Goal: Register for event/course

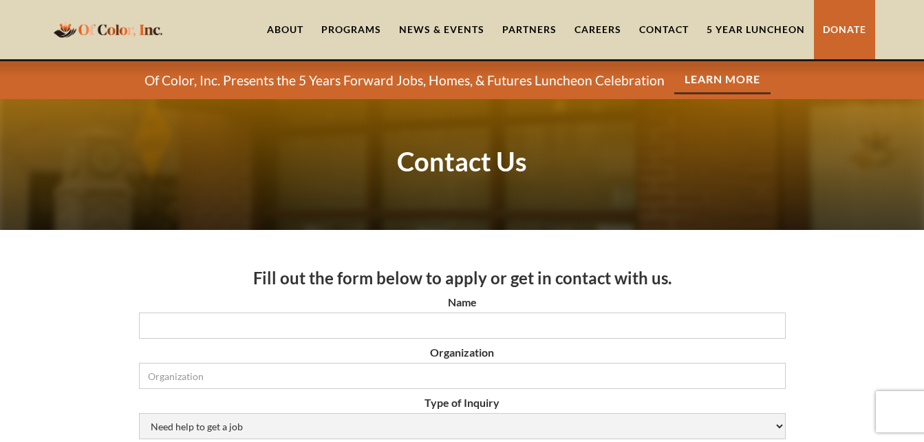
click at [745, 20] on link "5 Year Luncheon" at bounding box center [756, 29] width 116 height 59
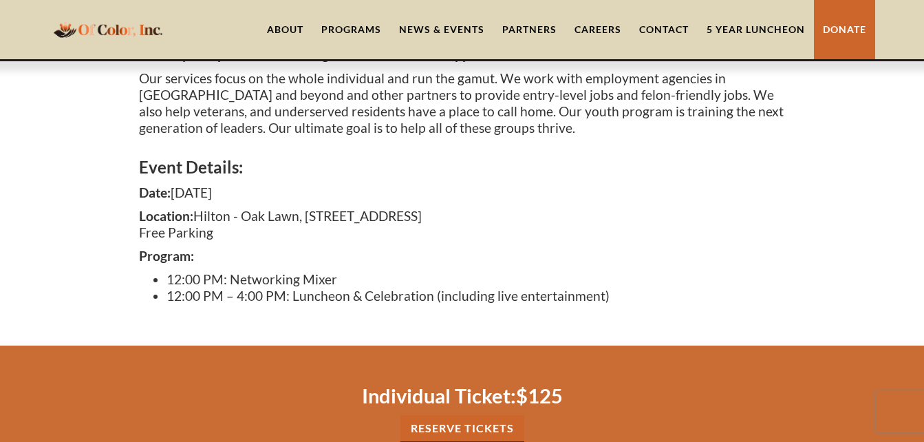
scroll to position [338, 0]
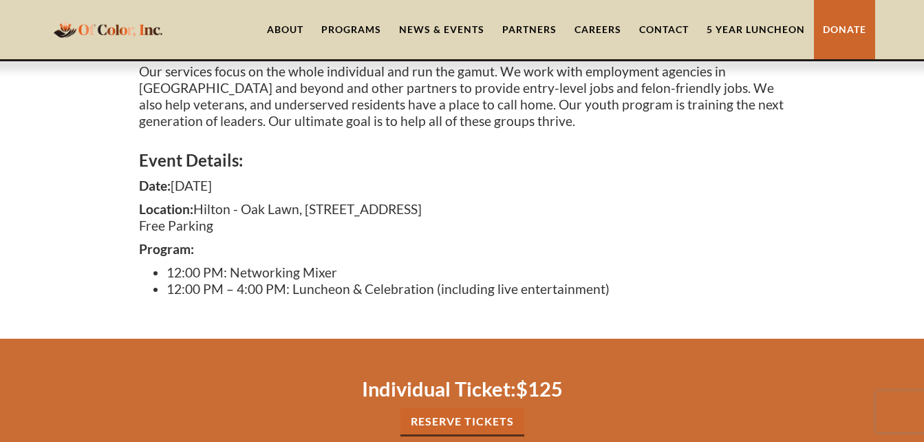
drag, startPoint x: 616, startPoint y: 272, endPoint x: 431, endPoint y: 252, distance: 185.5
click at [431, 252] on div "Event Details: Date: [DATE] Location: [GEOGRAPHIC_DATA], [STREET_ADDRESS] Free …" at bounding box center [462, 220] width 647 height 168
click at [604, 290] on li "12:00 PM – 4:00 PM: Luncheon & Celebration (including live entertainment)" at bounding box center [475, 289] width 619 height 17
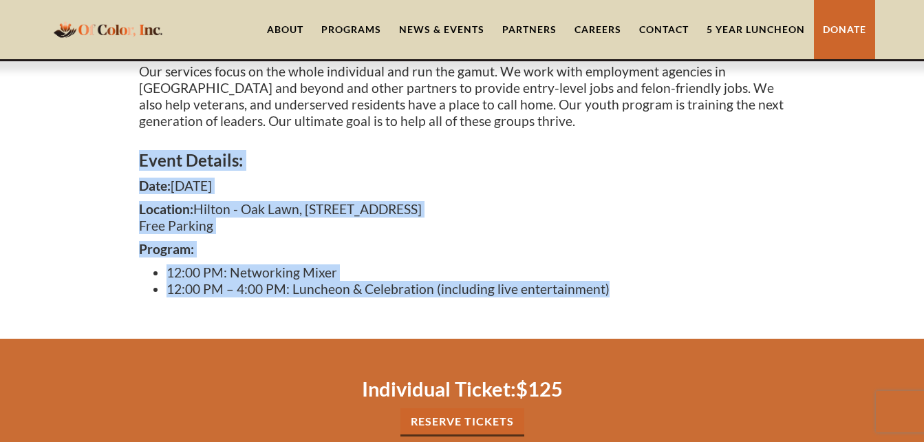
drag, startPoint x: 604, startPoint y: 290, endPoint x: 125, endPoint y: 141, distance: 501.3
click at [125, 141] on div "Join us [DATE][DATE] , for a commemorative luncheon and celebration as we mark …" at bounding box center [462, 143] width 924 height 389
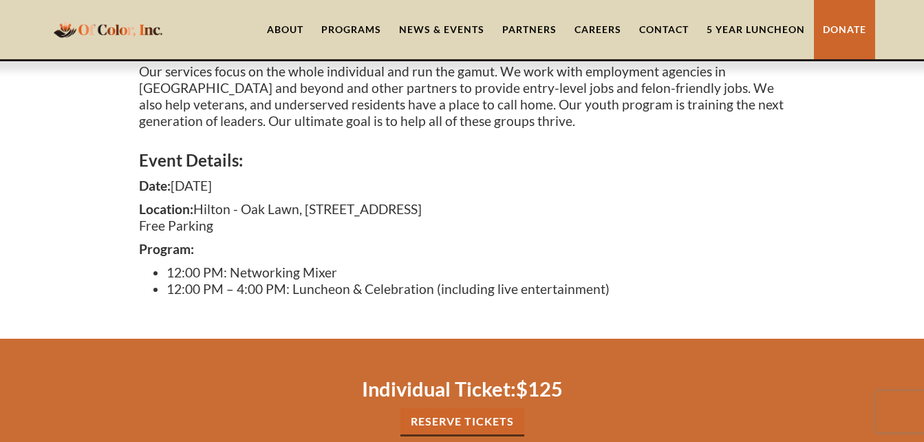
drag, startPoint x: 125, startPoint y: 141, endPoint x: 227, endPoint y: 133, distance: 102.1
click at [227, 133] on div "Join us [DATE][DATE] , for a commemorative luncheon and celebration as we mark …" at bounding box center [462, 59] width 647 height 153
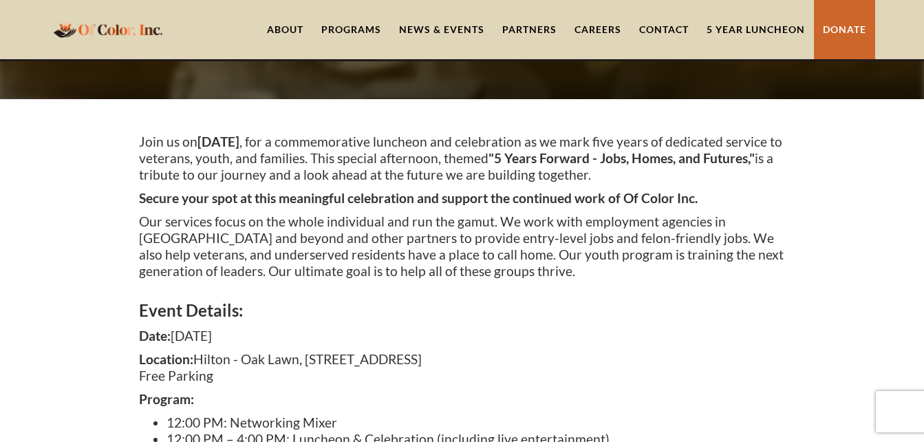
scroll to position [233, 0]
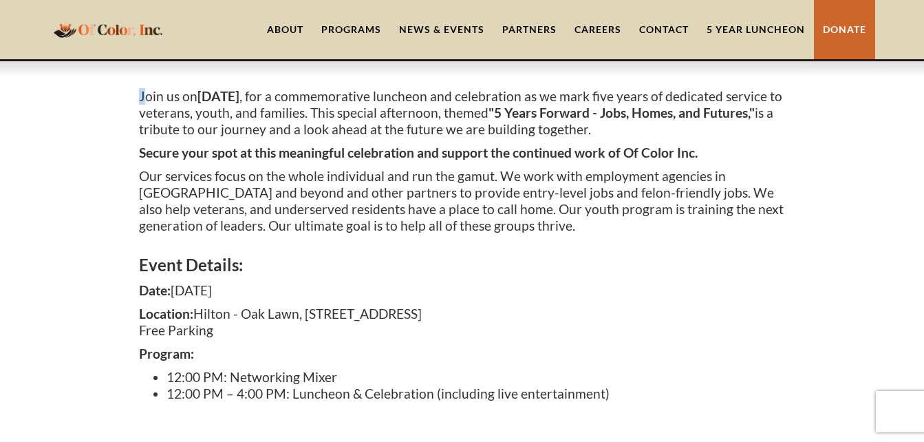
click at [142, 94] on div "Join us [DATE][DATE] , for a commemorative luncheon and celebration as we mark …" at bounding box center [462, 248] width 924 height 389
click at [141, 94] on p "Join us [DATE][DATE] , for a commemorative luncheon and celebration as we mark …" at bounding box center [462, 113] width 647 height 50
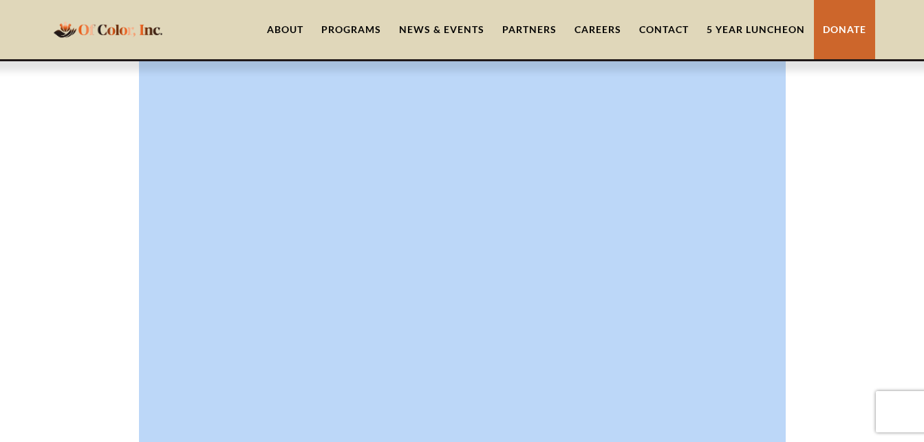
scroll to position [2265, 0]
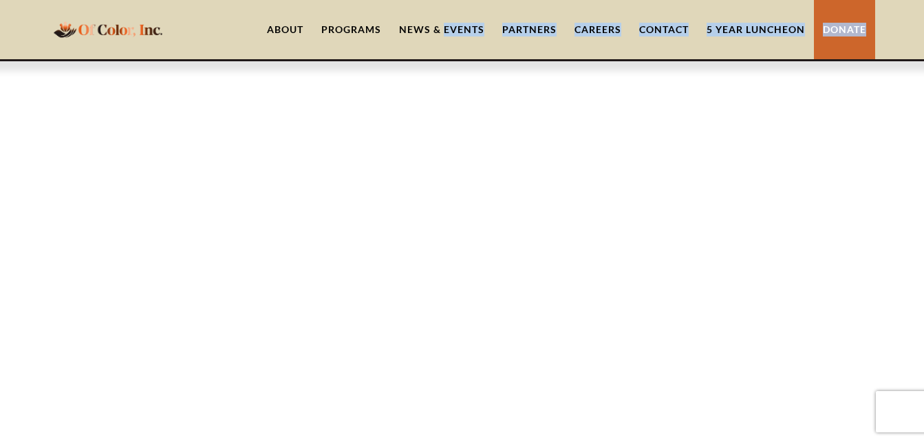
drag, startPoint x: 140, startPoint y: 94, endPoint x: 445, endPoint y: 51, distance: 308.4
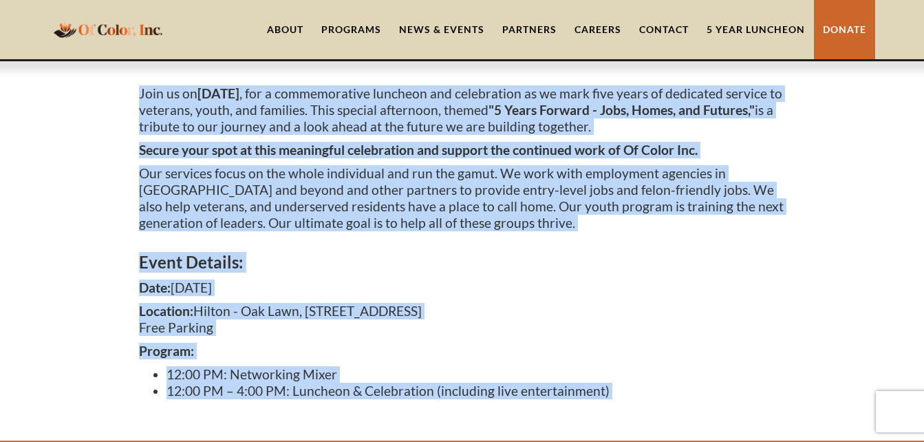
scroll to position [162, 0]
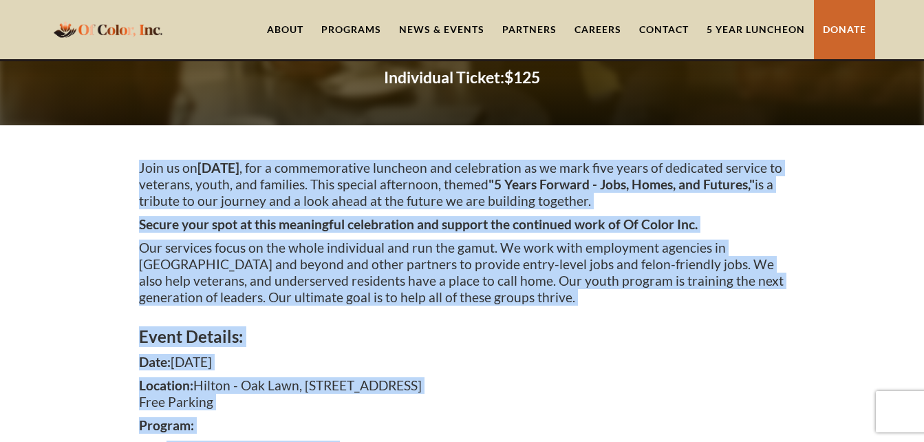
drag, startPoint x: 320, startPoint y: 205, endPoint x: 139, endPoint y: 166, distance: 185.1
drag, startPoint x: 139, startPoint y: 166, endPoint x: 154, endPoint y: 170, distance: 15.7
copy body "Lore ip do Sitametc, Adipisc 86, 0741 , eli s doeiusmodtemp incididu utl etdolo…"
click at [735, 280] on p "Our services focus on the whole individual and run the gamut. We work with empl…" at bounding box center [462, 272] width 647 height 66
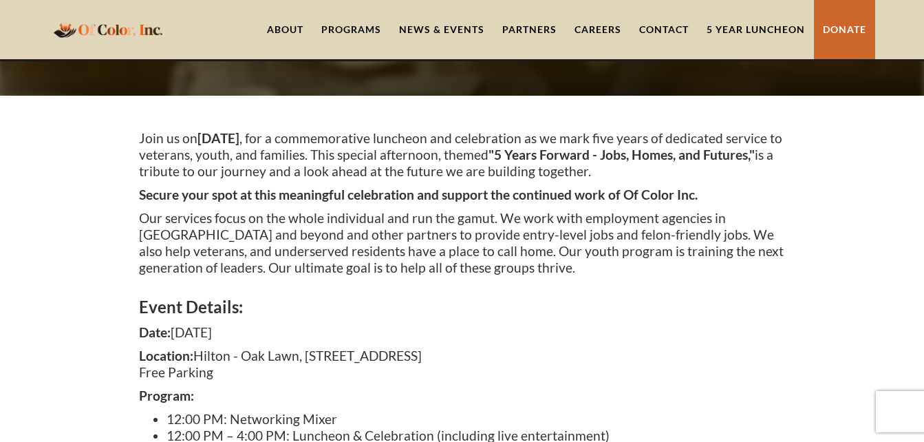
scroll to position [184, 0]
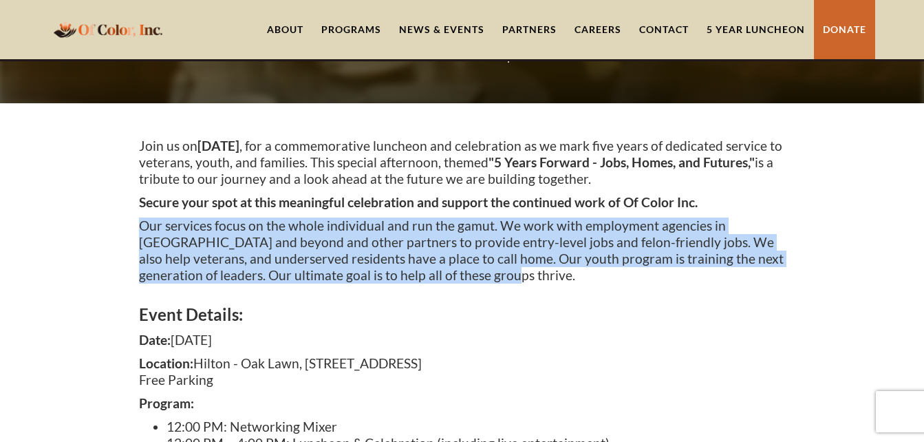
drag, startPoint x: 457, startPoint y: 277, endPoint x: 142, endPoint y: 222, distance: 319.0
click at [142, 222] on p "Our services focus on the whole individual and run the gamut. We work with empl…" at bounding box center [462, 250] width 647 height 66
copy p "Our services focus on the whole individual and run the gamut. We work with empl…"
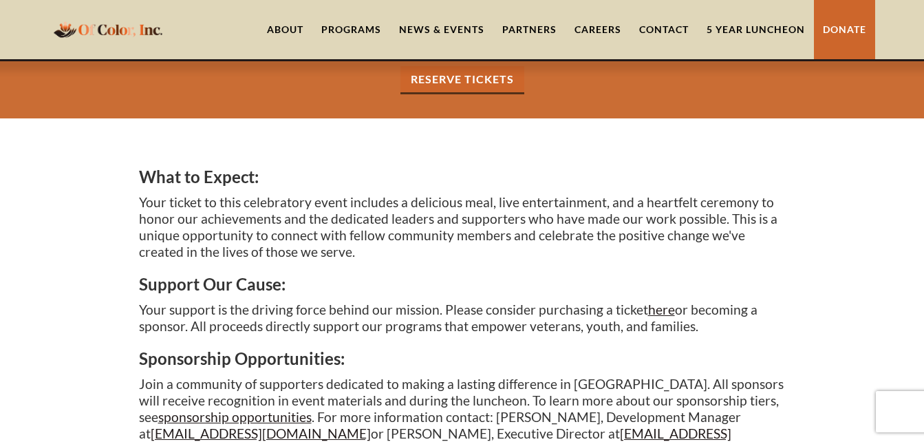
scroll to position [664, 0]
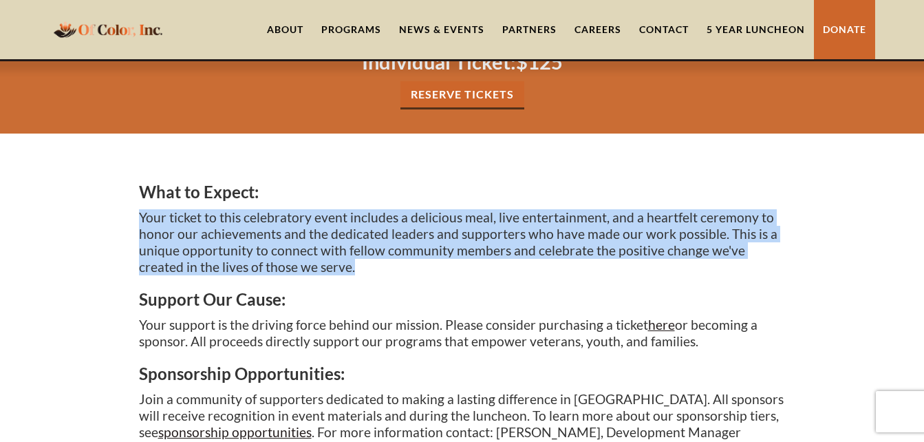
drag, startPoint x: 320, startPoint y: 262, endPoint x: 101, endPoint y: 215, distance: 223.7
copy p "Your ticket to this celebratory event includes a delicious meal, live entertain…"
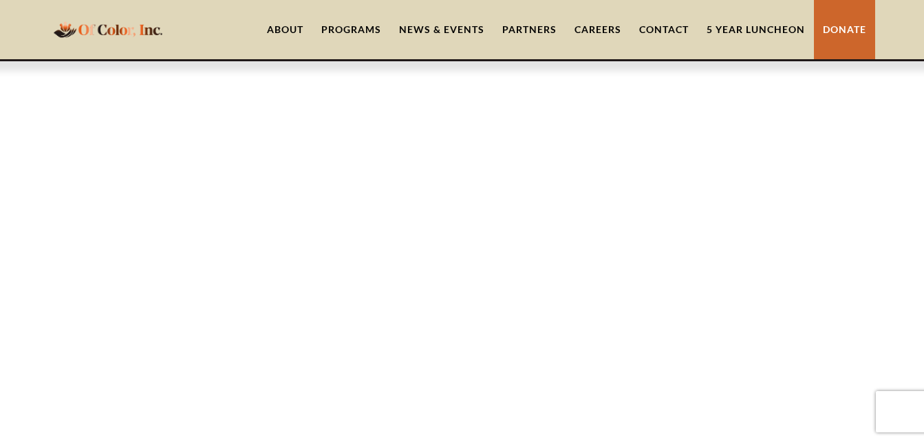
scroll to position [1672, 0]
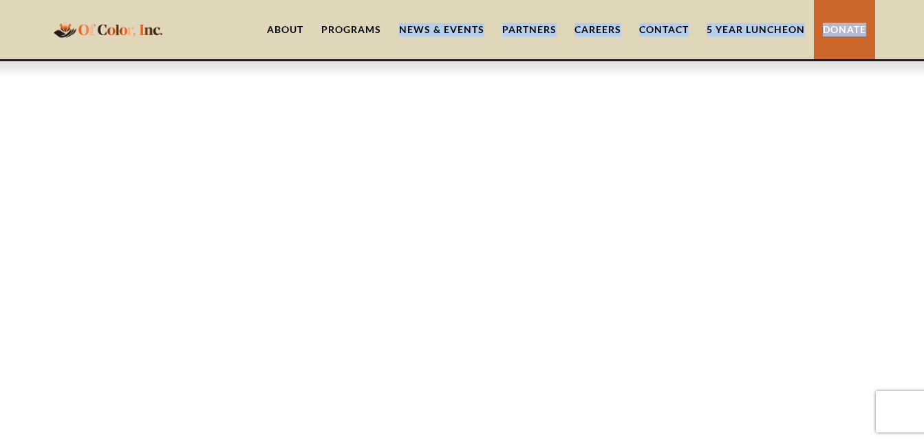
drag, startPoint x: 359, startPoint y: 213, endPoint x: 377, endPoint y: 53, distance: 161.3
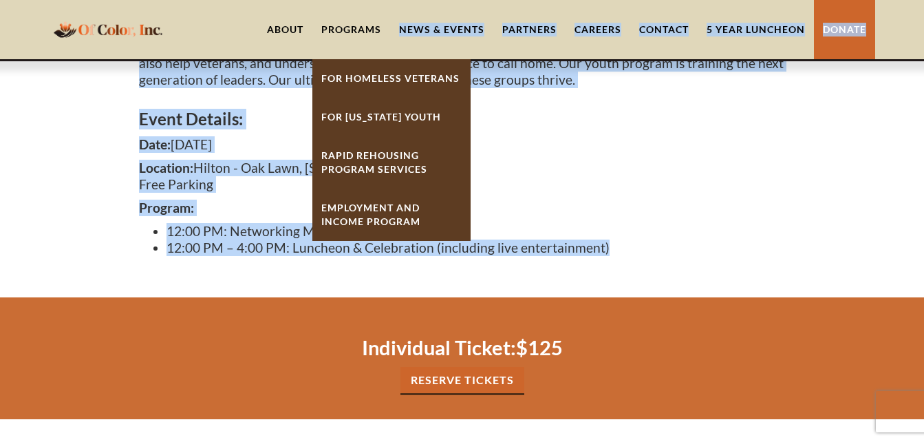
scroll to position [409, 0]
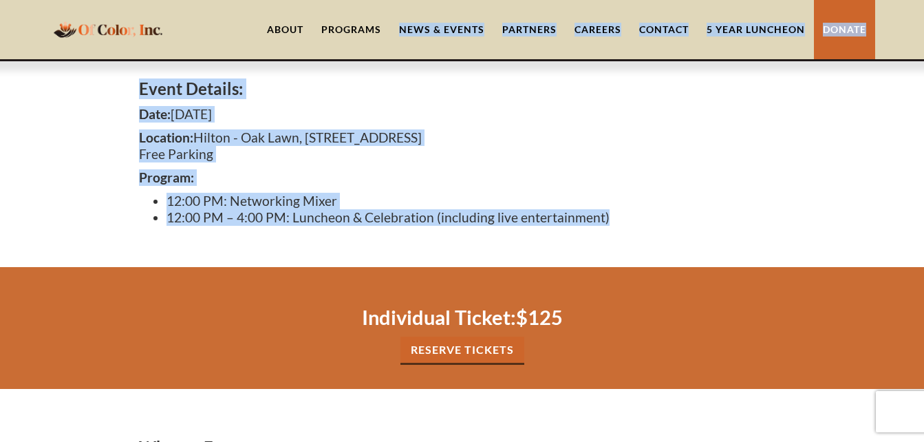
click at [767, 158] on p "Location: [GEOGRAPHIC_DATA], [STREET_ADDRESS] Free Parking" at bounding box center [462, 145] width 647 height 33
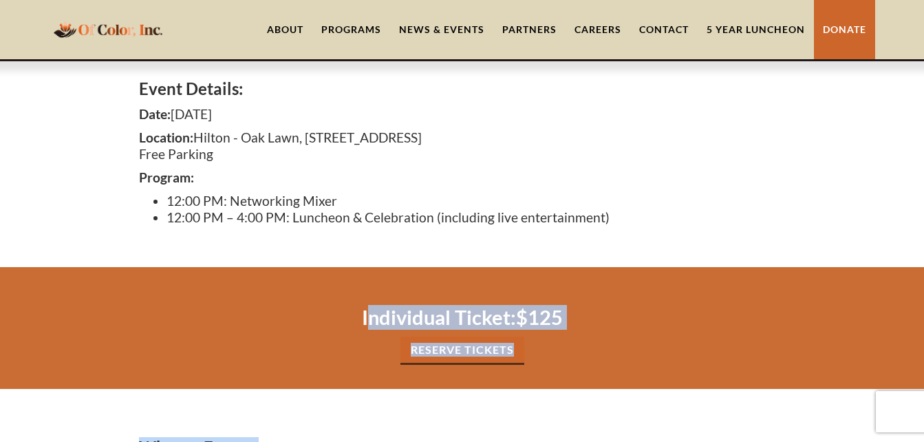
drag, startPoint x: 351, startPoint y: 315, endPoint x: 549, endPoint y: 423, distance: 225.6
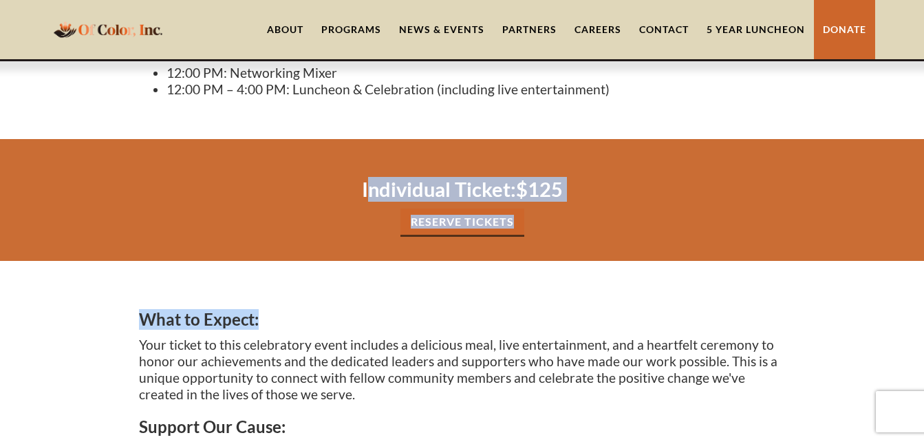
scroll to position [582, 0]
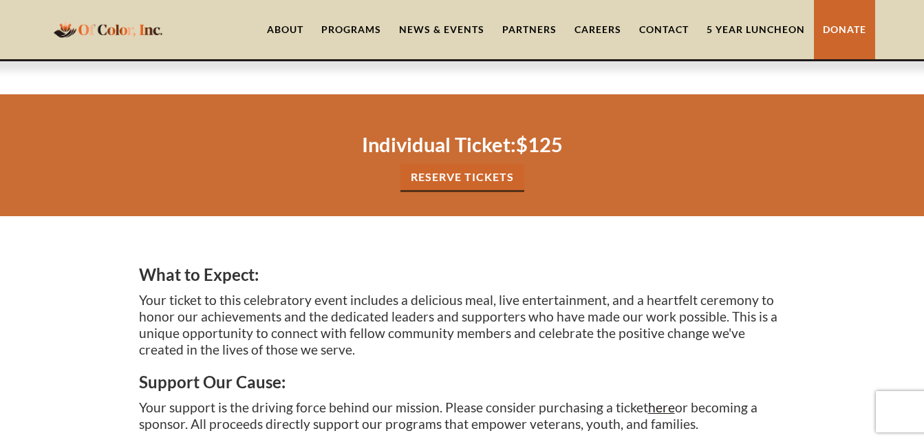
click at [312, 345] on p "Your ticket to this celebratory event includes a delicious meal, live entertain…" at bounding box center [462, 325] width 647 height 66
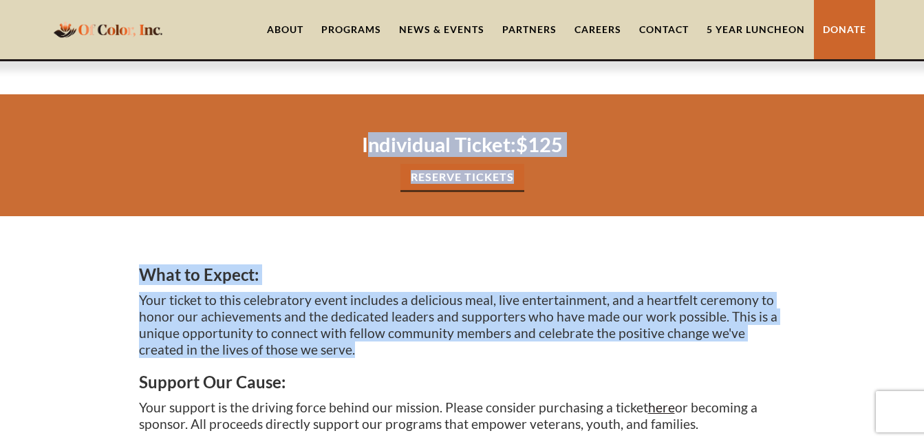
drag, startPoint x: 312, startPoint y: 345, endPoint x: 354, endPoint y: 117, distance: 231.6
copy body "Individual Ticket: $125 Reserve tickets What to Expect: Your ticket to this cel…"
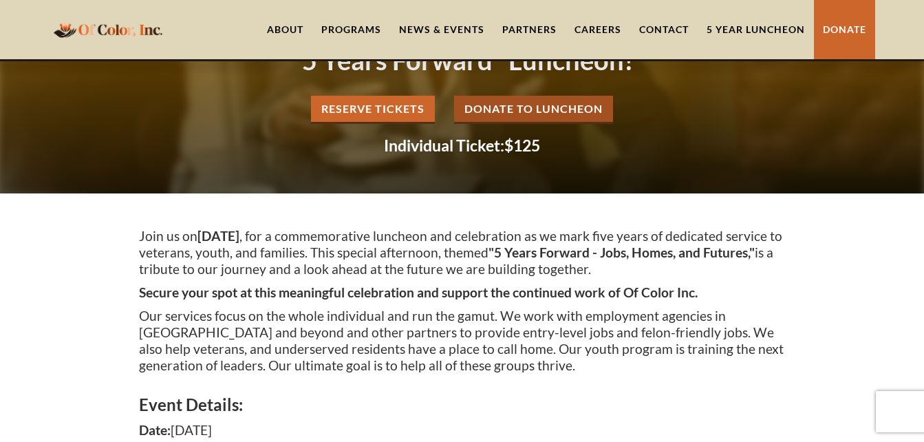
scroll to position [0, 0]
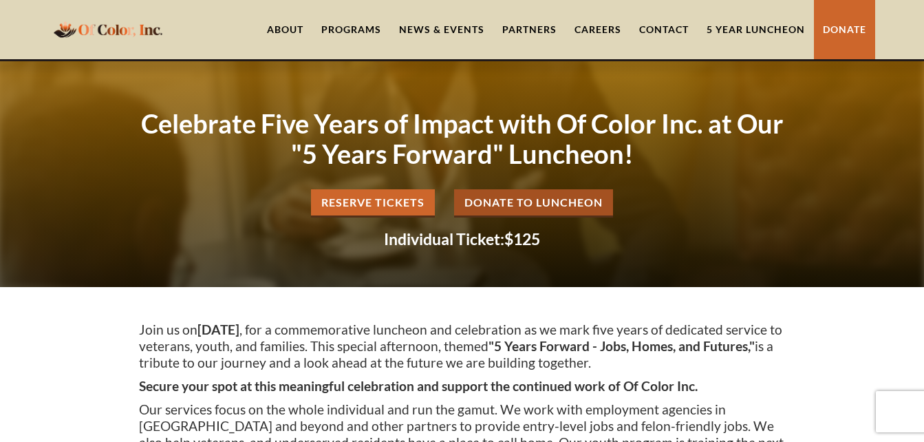
click at [377, 194] on link "Reserve Tickets" at bounding box center [373, 203] width 124 height 28
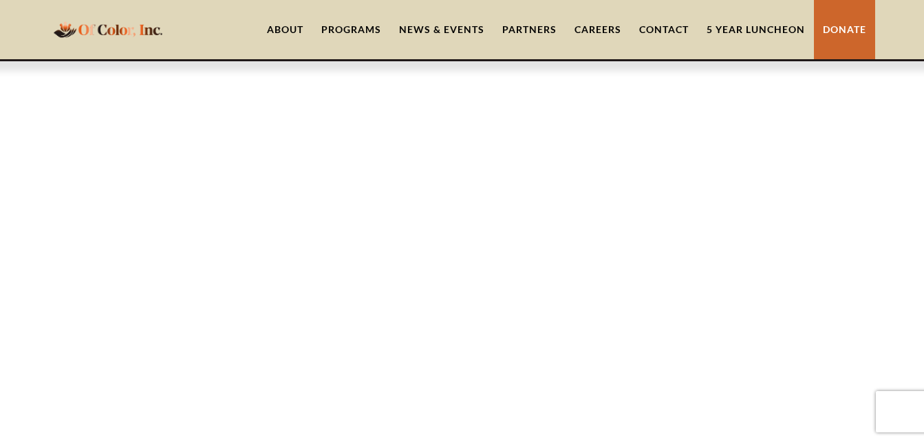
scroll to position [1145, 0]
